Goal: Check status: Check status

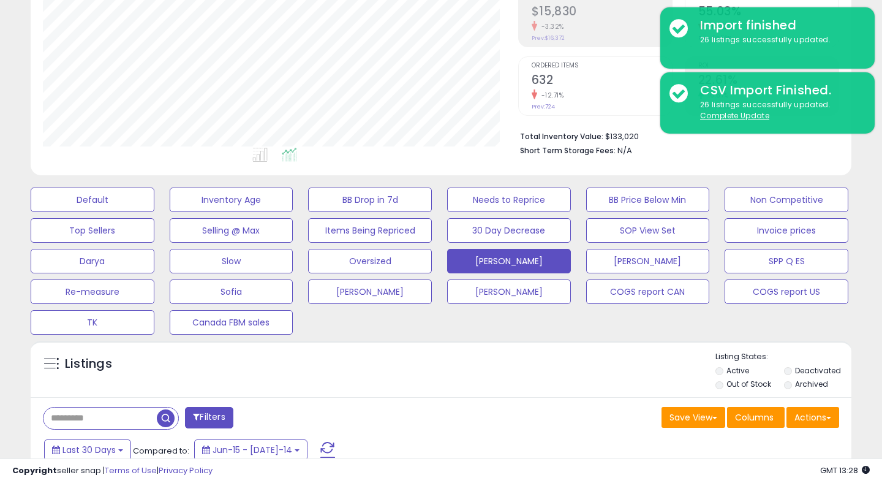
scroll to position [348, 0]
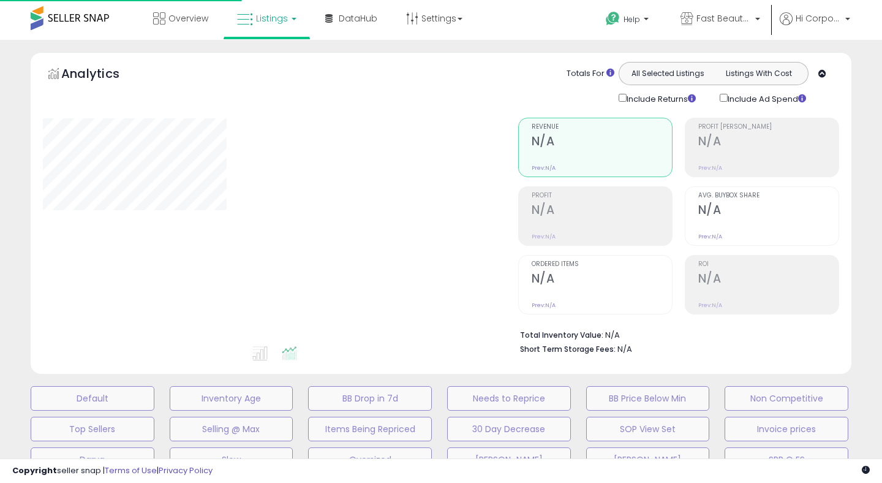
scroll to position [348, 0]
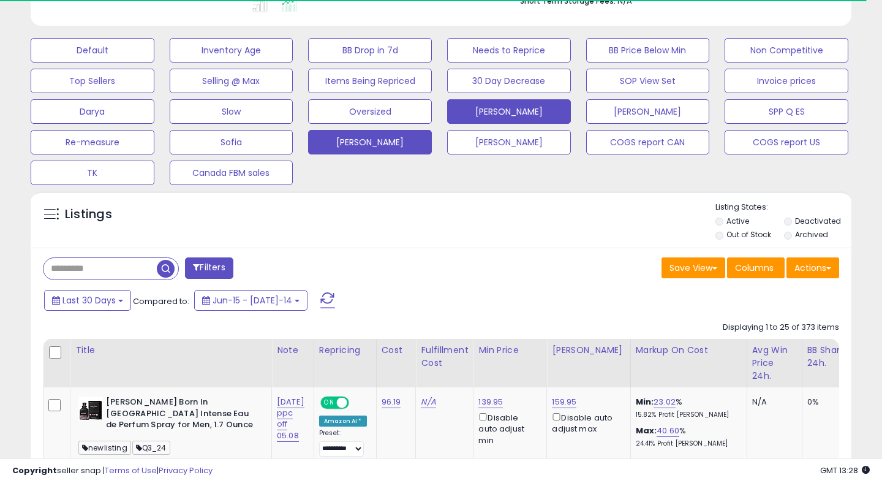
click at [154, 62] on button "[PERSON_NAME]" at bounding box center [93, 50] width 124 height 25
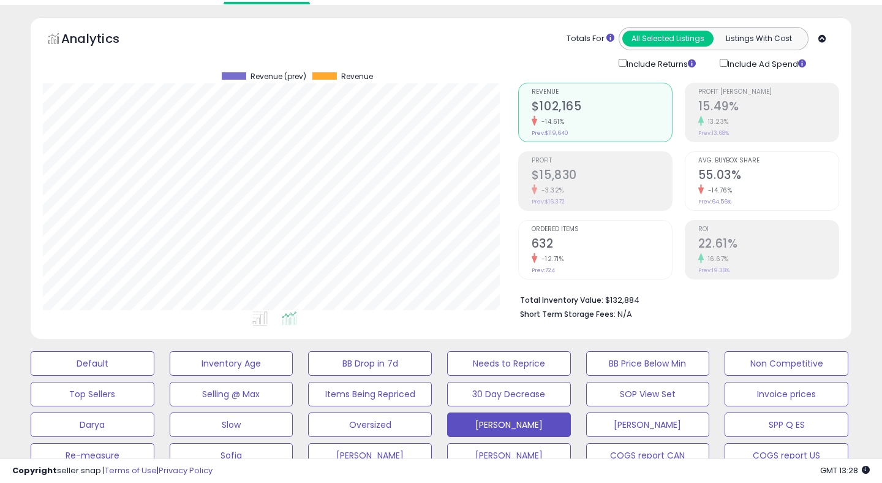
scroll to position [0, 0]
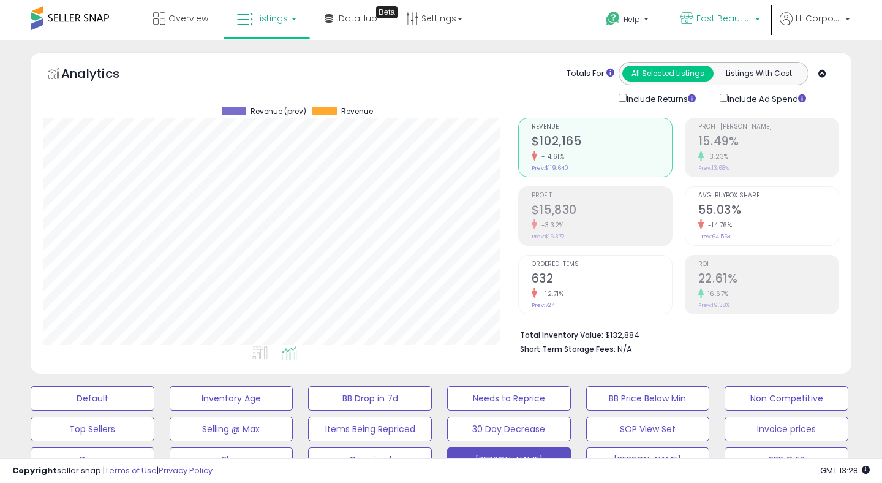
click at [723, 10] on link "Fast Beauty ([GEOGRAPHIC_DATA])" at bounding box center [721, 20] width 98 height 40
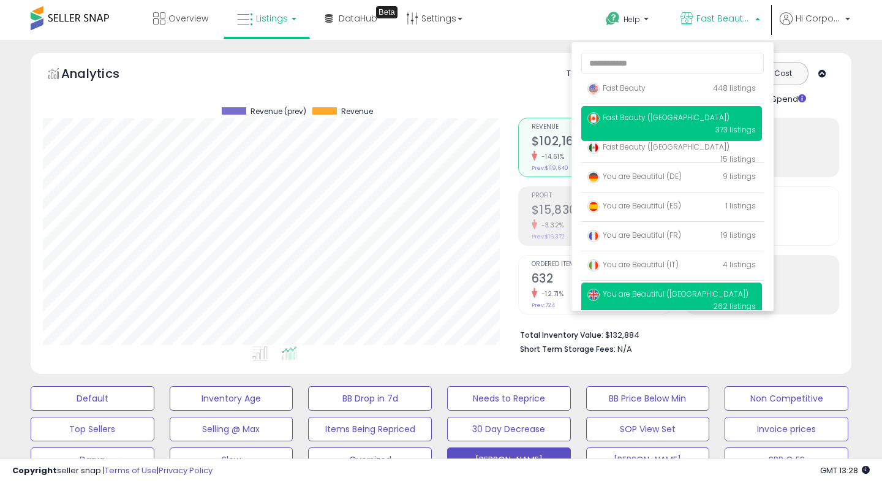
click at [623, 303] on p "You are Beautiful (UK) 262 listings" at bounding box center [671, 299] width 181 height 35
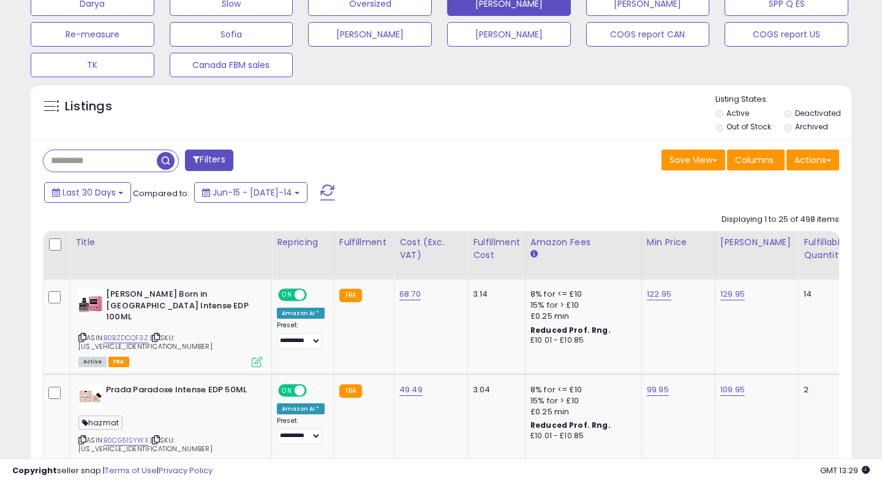
scroll to position [464, 0]
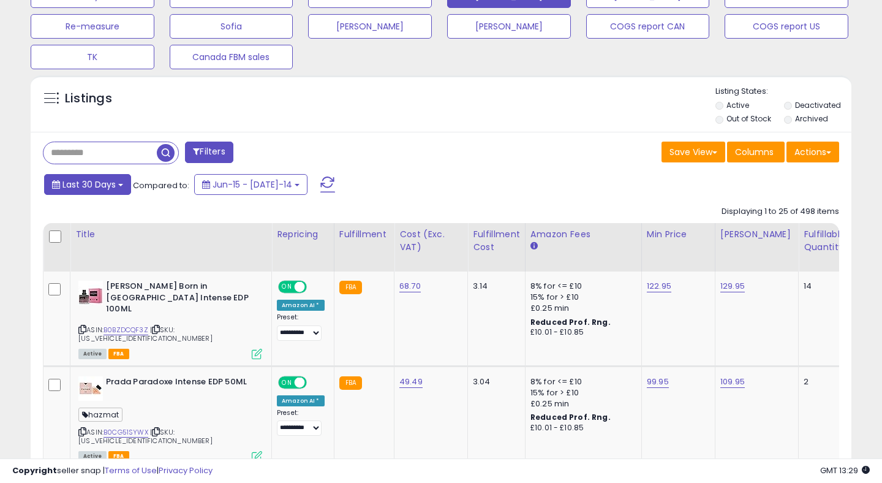
click at [86, 190] on button "Last 30 Days" at bounding box center [87, 184] width 87 height 21
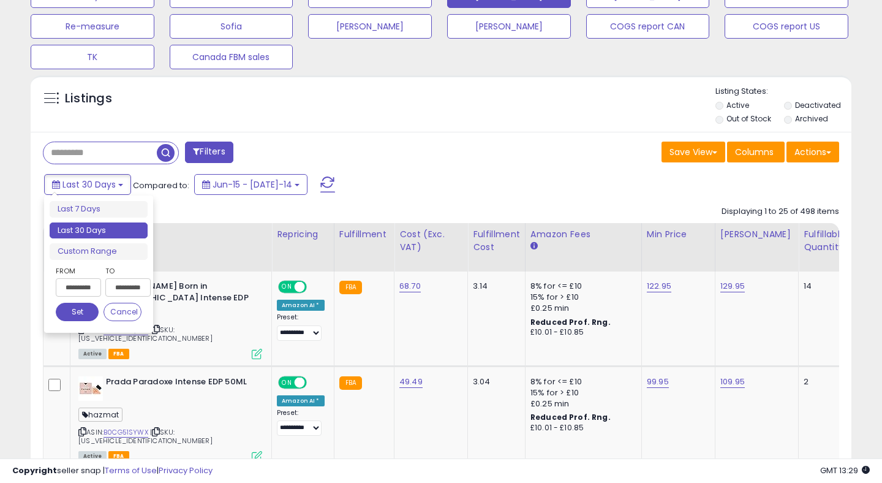
click at [76, 287] on input "**********" at bounding box center [78, 287] width 45 height 18
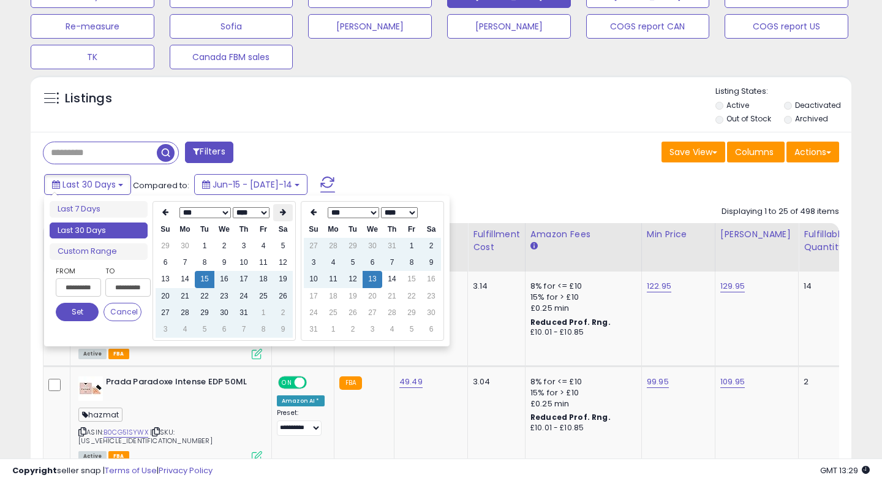
click at [276, 214] on th at bounding box center [283, 212] width 20 height 17
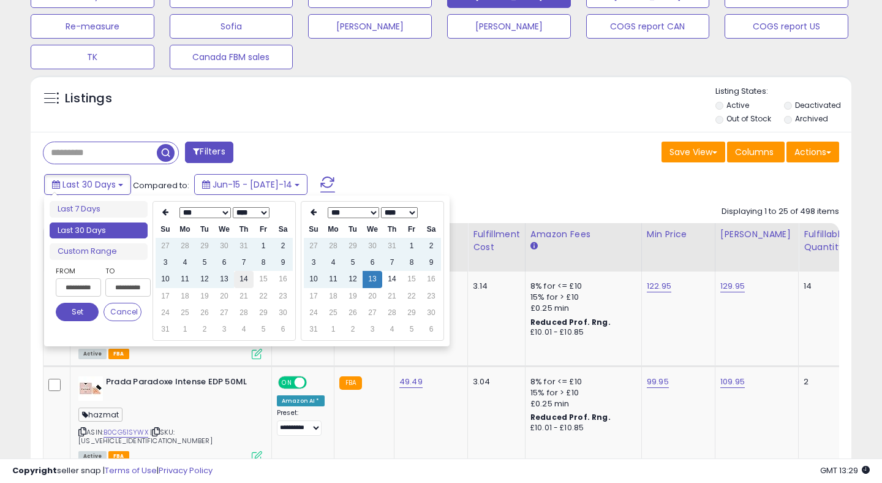
type input "**********"
click at [243, 282] on td "14" at bounding box center [244, 279] width 20 height 17
type input "**********"
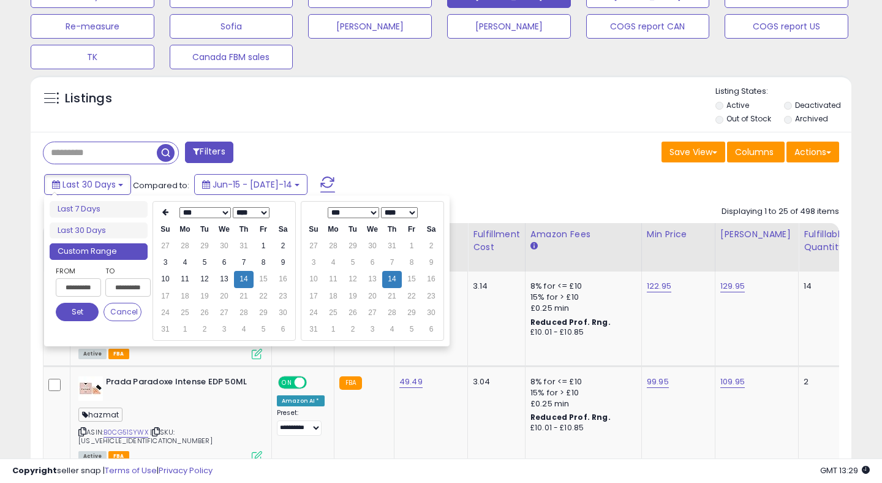
type input "**********"
click at [81, 313] on button "Set" at bounding box center [77, 312] width 43 height 18
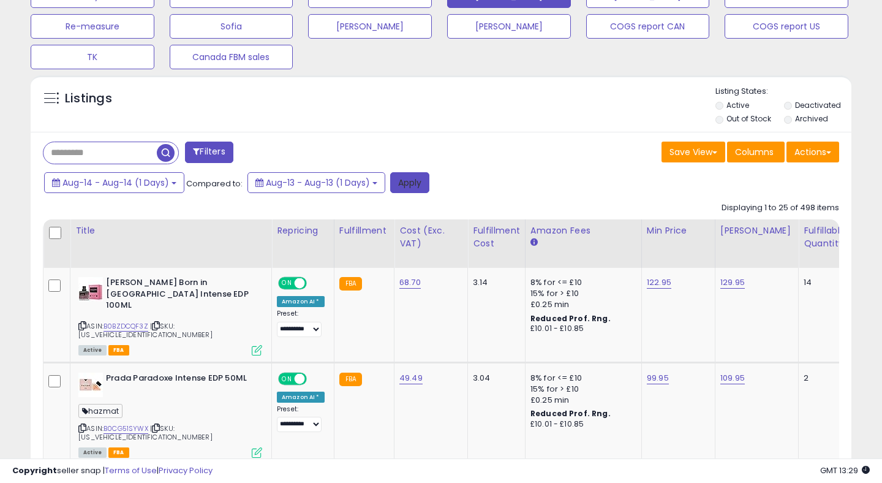
click at [419, 183] on button "Apply" at bounding box center [409, 182] width 39 height 21
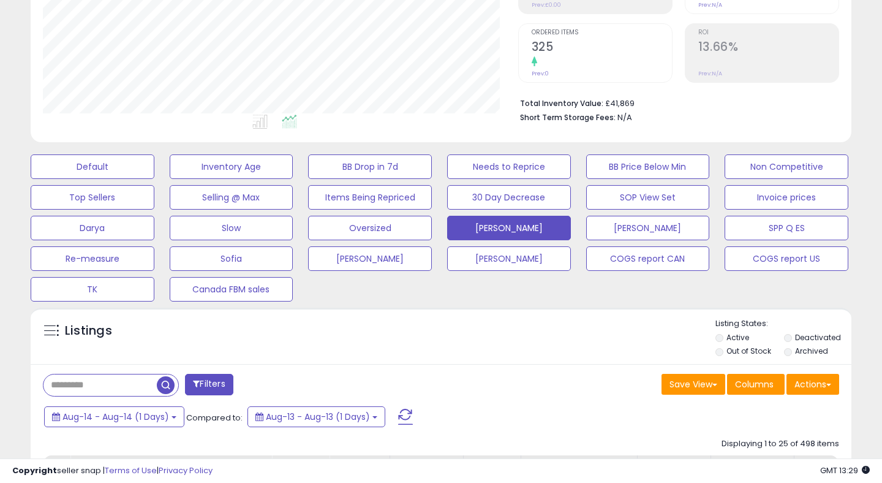
scroll to position [237, 0]
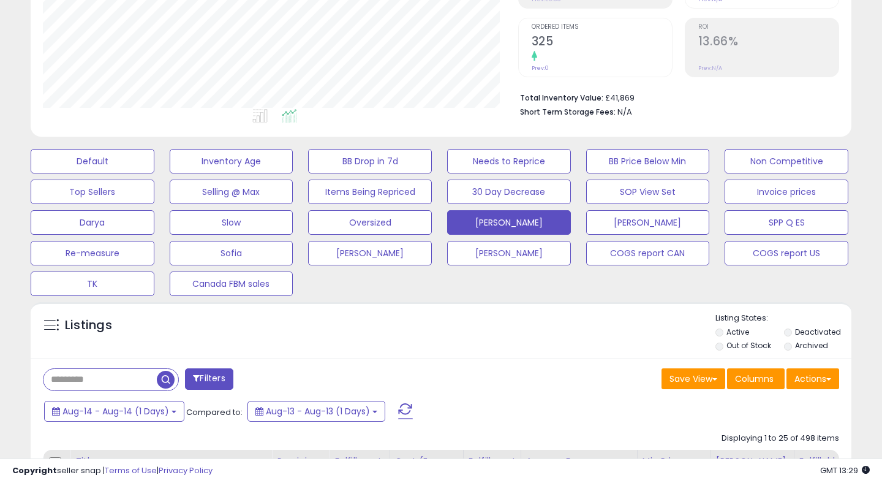
click at [400, 410] on span at bounding box center [405, 411] width 15 height 16
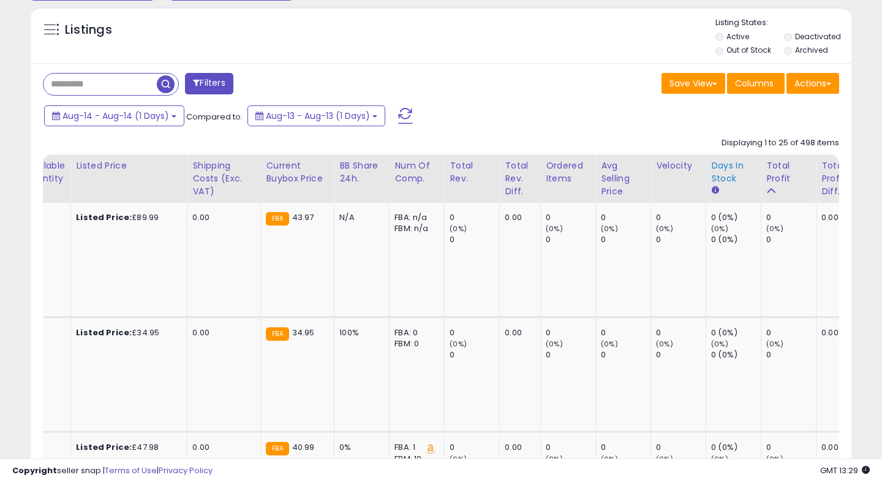
scroll to position [0, 797]
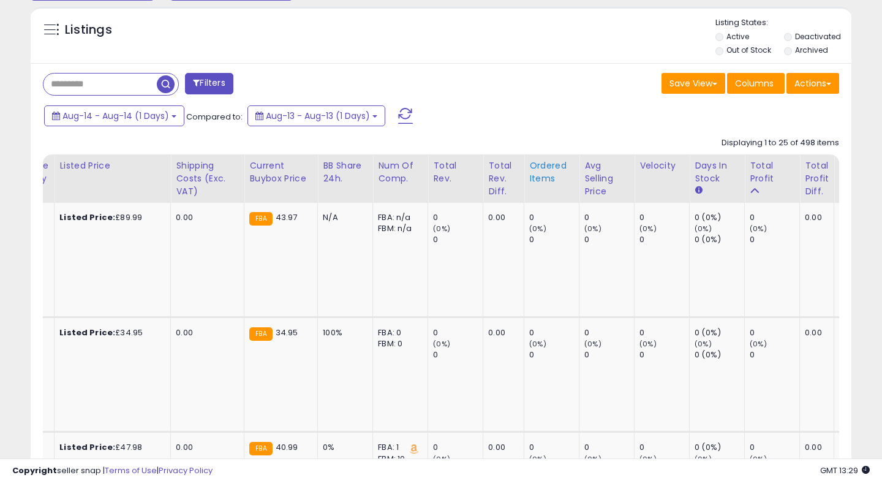
click at [529, 171] on div "Ordered Items" at bounding box center [551, 172] width 45 height 26
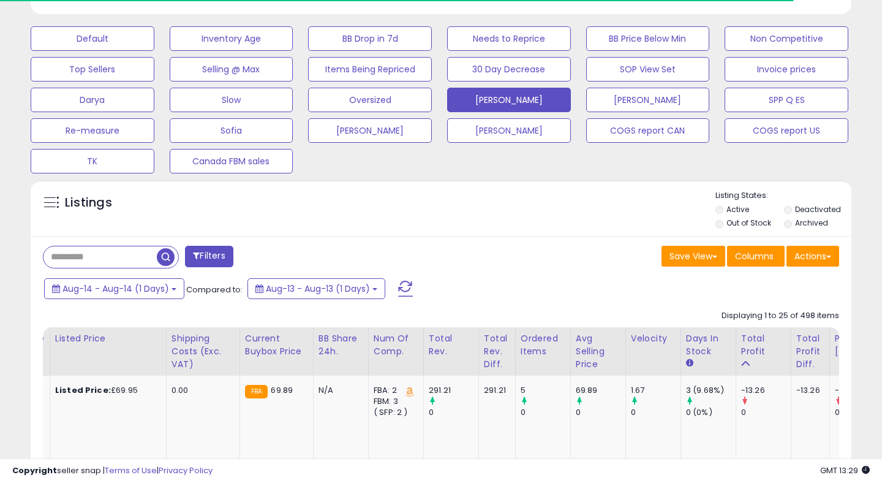
scroll to position [532, 0]
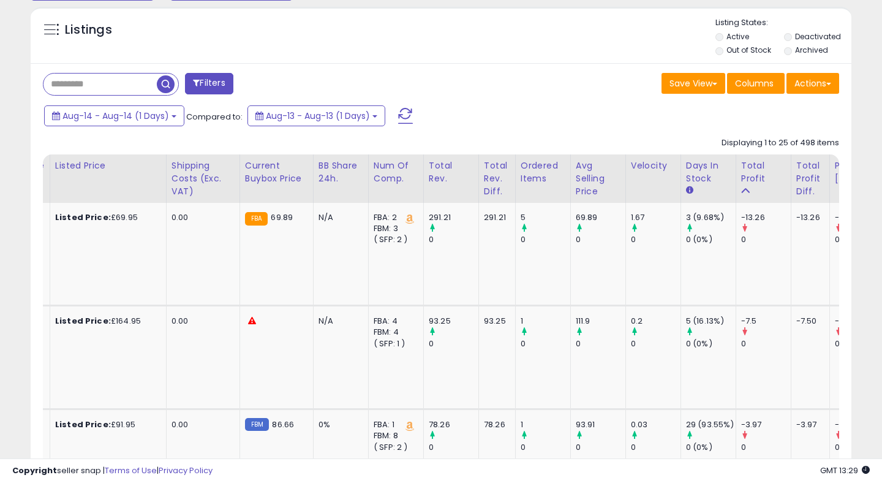
click at [406, 119] on span at bounding box center [405, 116] width 15 height 16
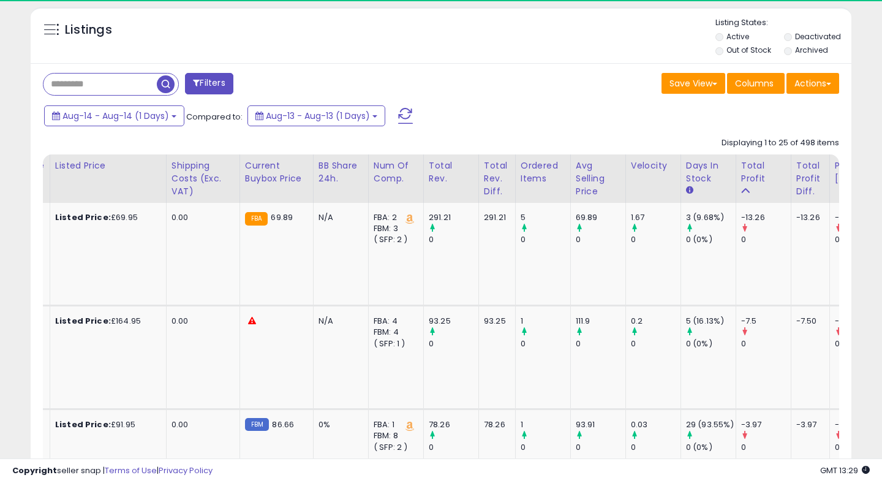
scroll to position [251, 475]
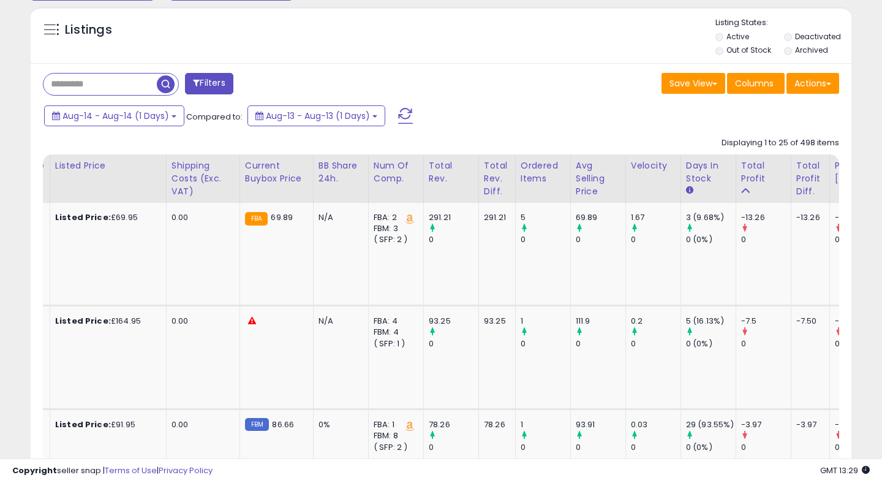
click at [403, 118] on span at bounding box center [405, 116] width 15 height 16
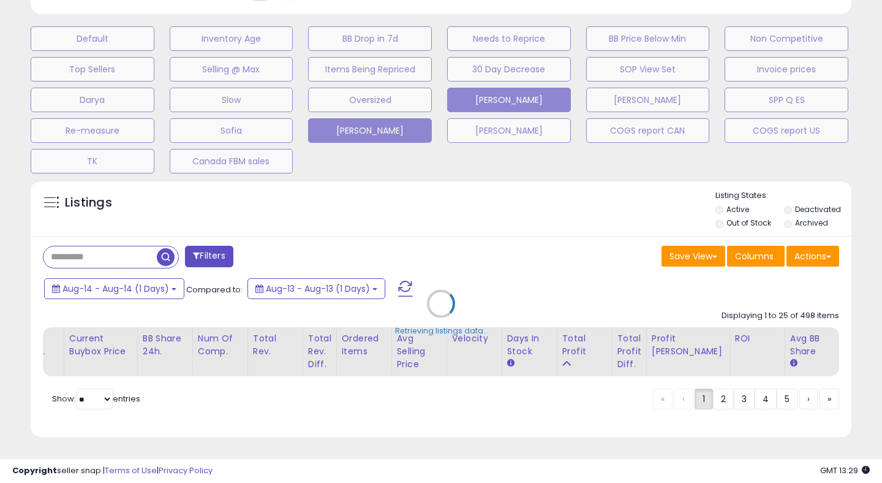
scroll to position [0, 0]
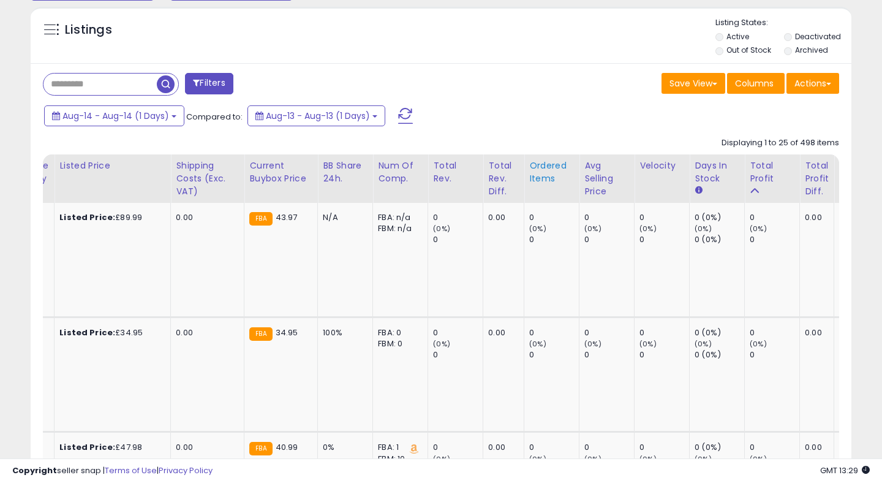
click at [529, 178] on div "Ordered Items" at bounding box center [551, 172] width 45 height 26
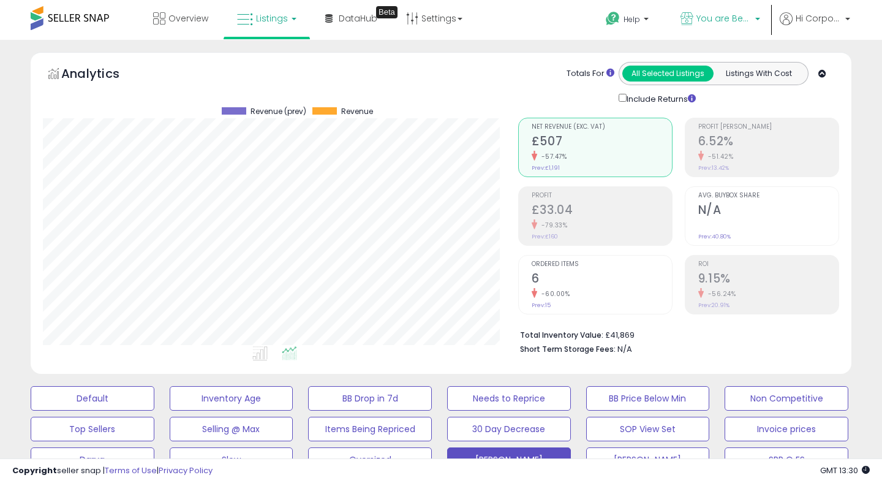
click at [695, 18] on p "You are Beautiful ([GEOGRAPHIC_DATA])" at bounding box center [721, 19] width 80 height 15
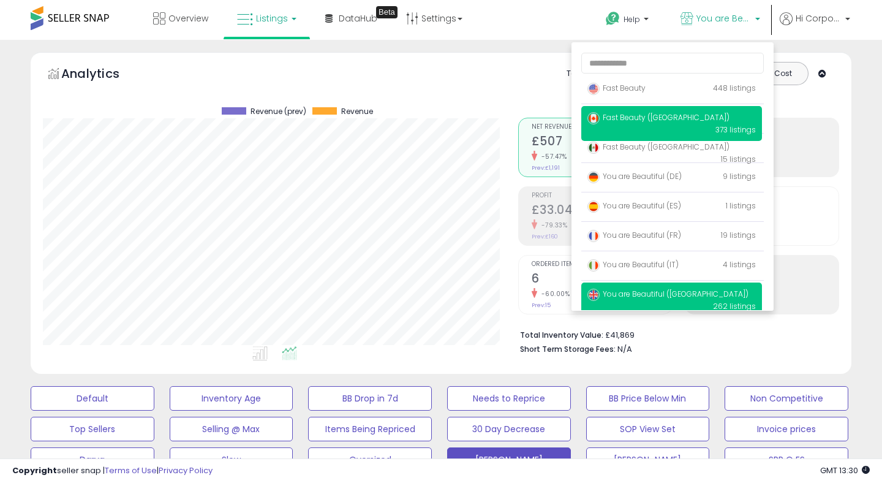
click at [620, 123] on span "Fast Beauty ([GEOGRAPHIC_DATA])" at bounding box center [659, 117] width 142 height 10
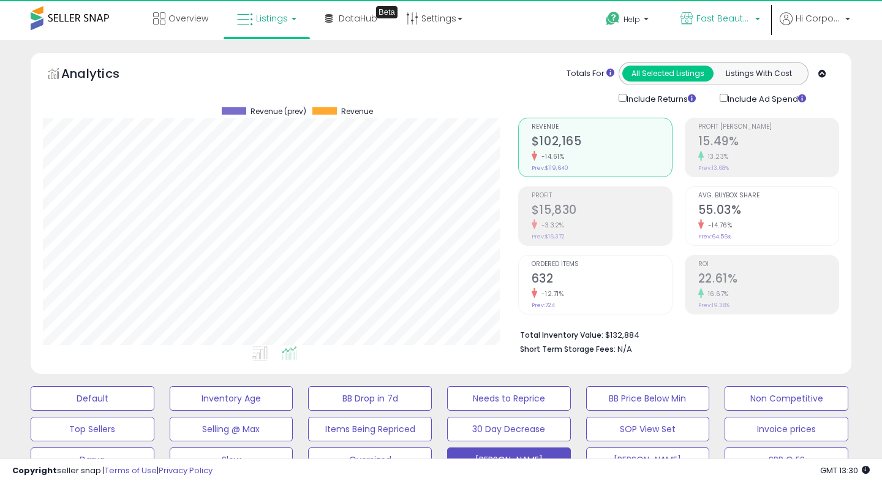
scroll to position [251, 475]
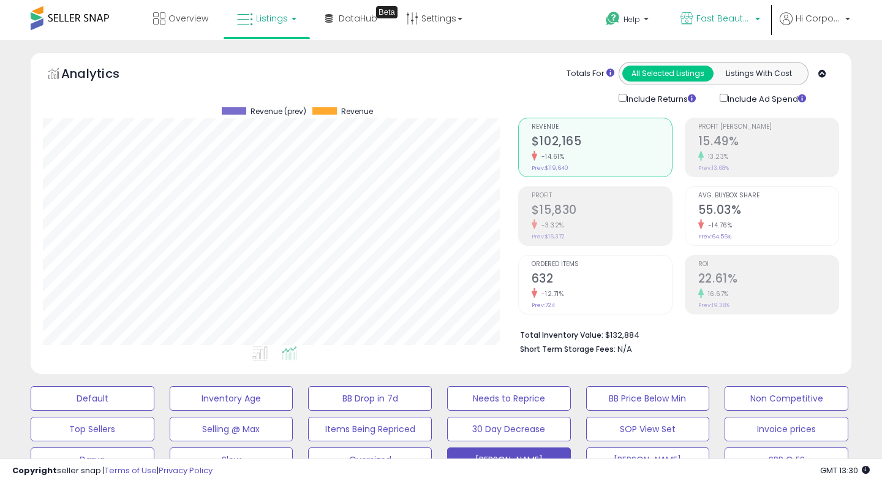
click at [702, 21] on span "Fast Beauty ([GEOGRAPHIC_DATA])" at bounding box center [724, 18] width 55 height 12
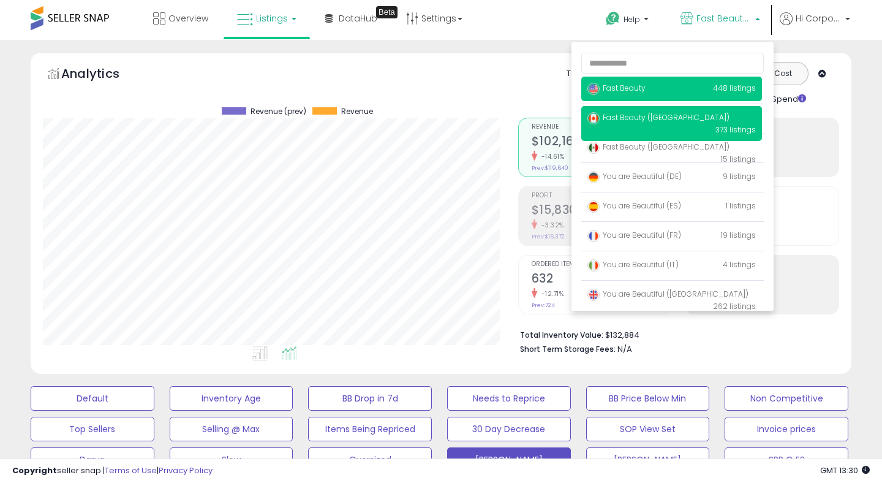
click at [667, 88] on p "Fast Beauty 448 listings" at bounding box center [671, 89] width 181 height 25
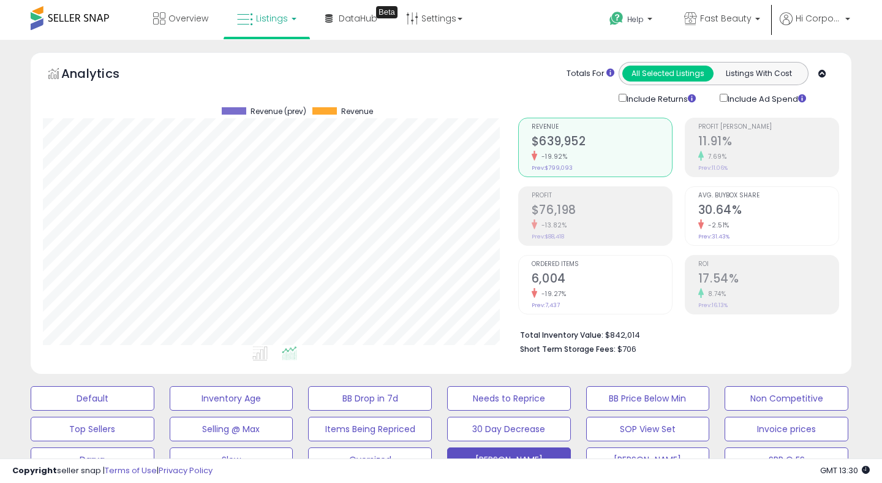
scroll to position [251, 475]
